Goal: Check status: Check status

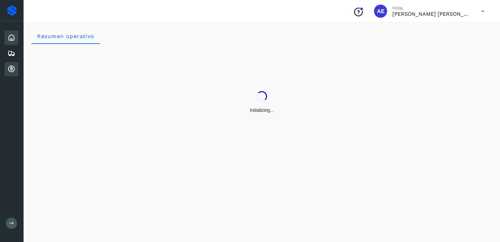
click at [12, 70] on icon at bounding box center [12, 69] width 8 height 8
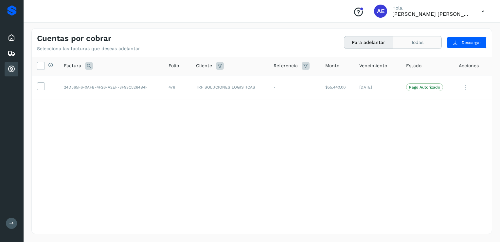
click at [411, 42] on button "Todas" at bounding box center [417, 42] width 48 height 12
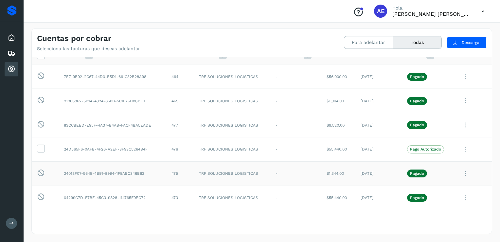
scroll to position [10, 0]
click at [461, 172] on icon at bounding box center [465, 173] width 13 height 13
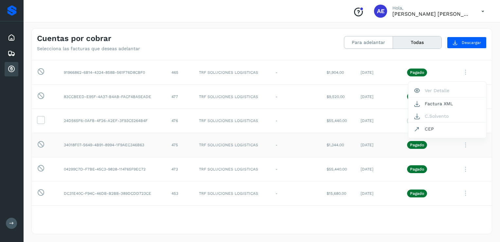
click at [461, 172] on div at bounding box center [250, 121] width 500 height 242
click at [462, 169] on icon at bounding box center [465, 168] width 13 height 13
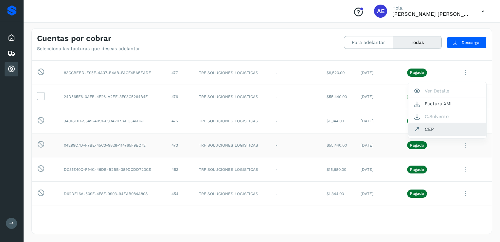
click at [427, 129] on button "CEP" at bounding box center [447, 129] width 78 height 12
